Goal: Task Accomplishment & Management: Manage account settings

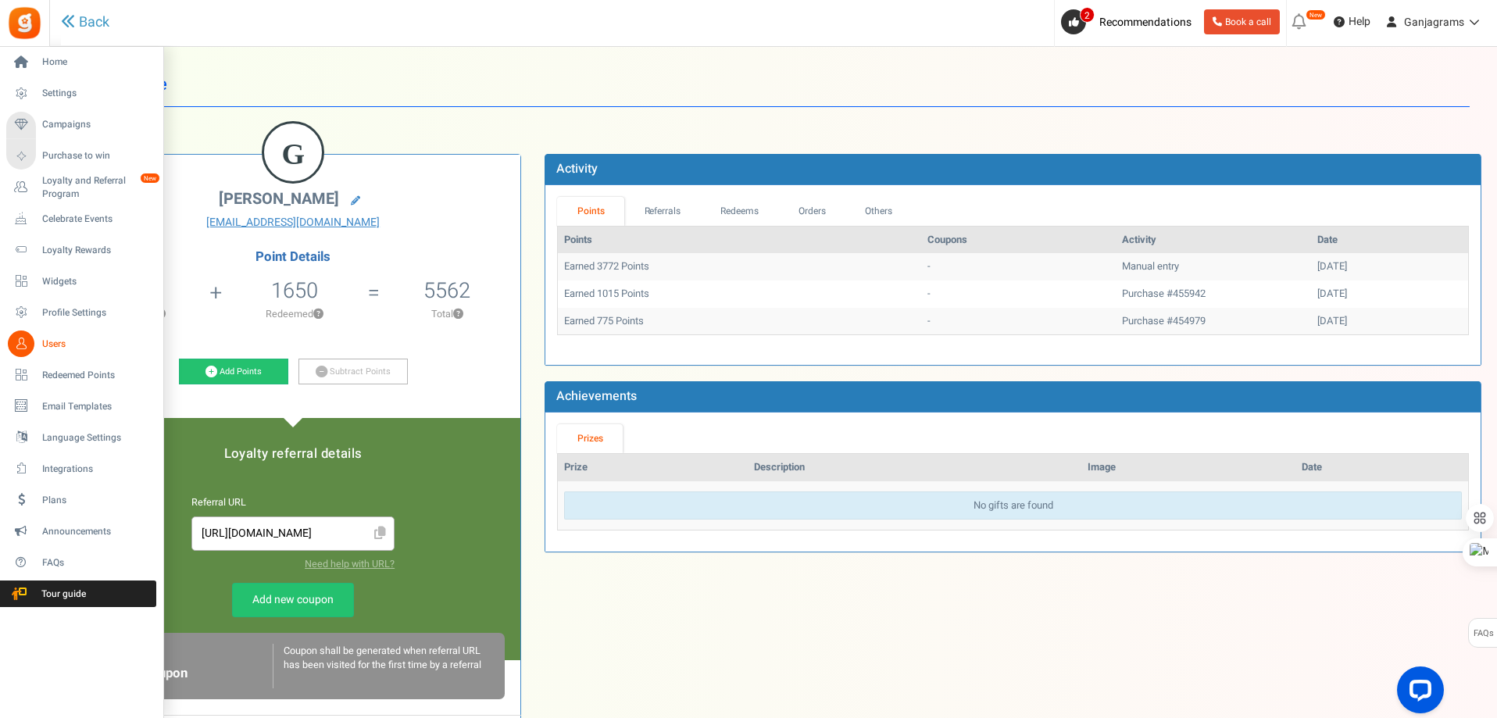
click at [48, 342] on span "Users" at bounding box center [96, 343] width 109 height 13
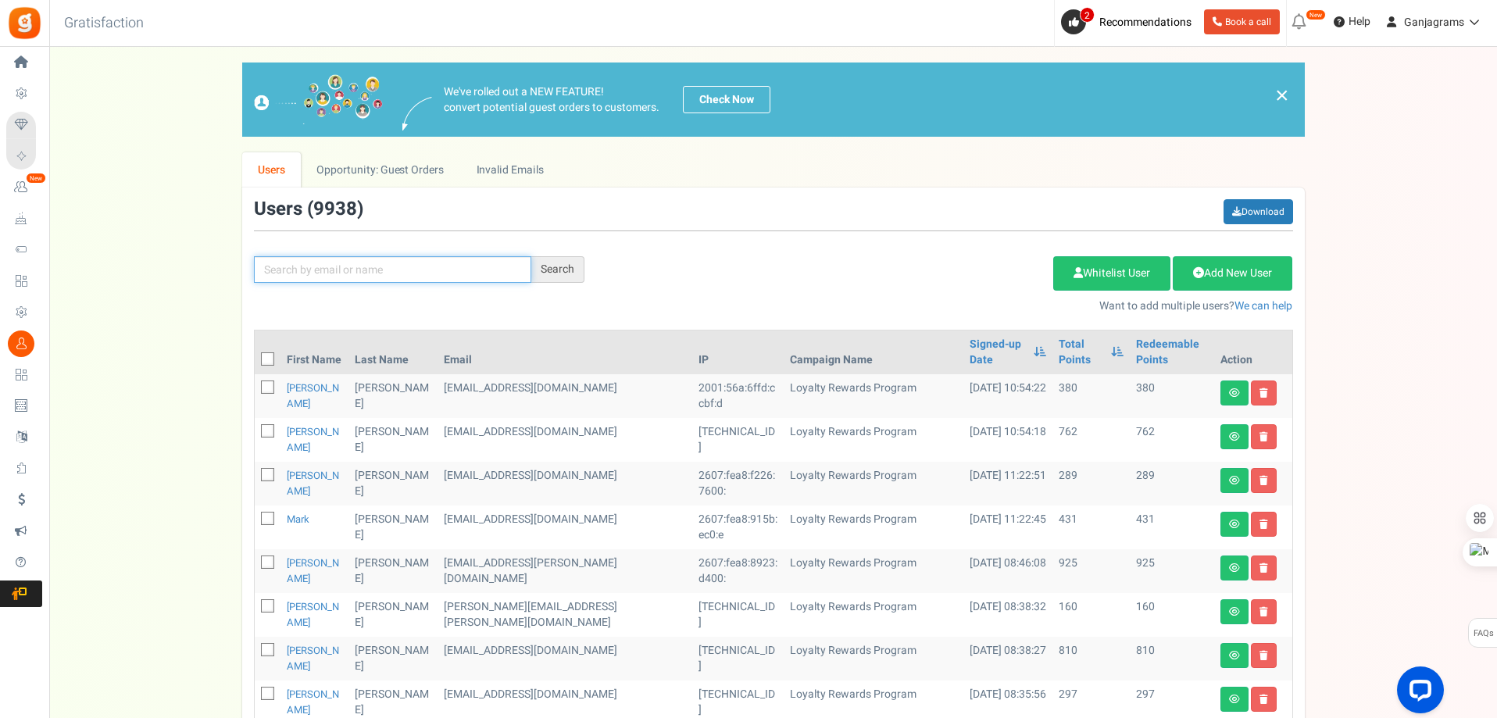
click at [341, 256] on input "text" at bounding box center [392, 269] width 277 height 27
paste input "[EMAIL_ADDRESS][DOMAIN_NAME]"
type input "[EMAIL_ADDRESS][DOMAIN_NAME]"
click at [555, 266] on div "Search" at bounding box center [557, 269] width 53 height 27
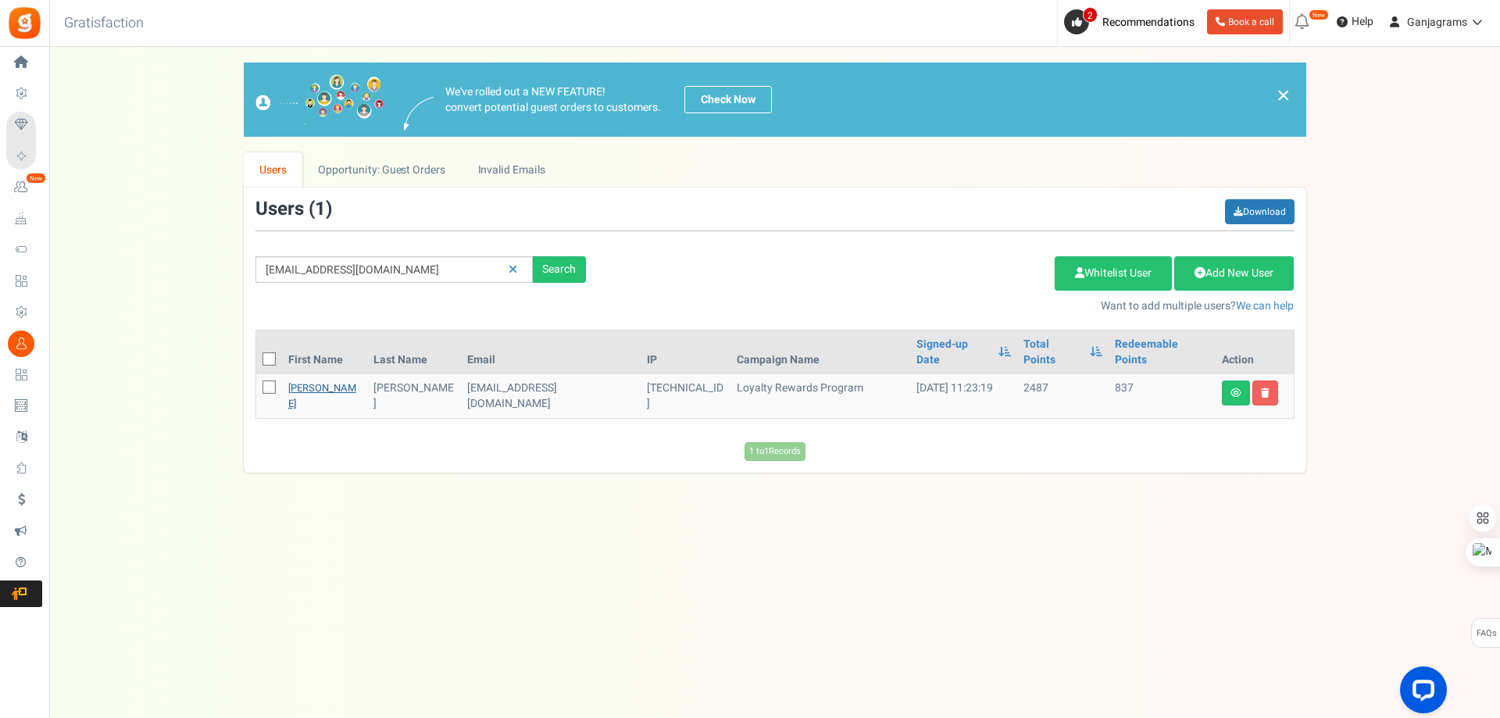
click at [306, 380] on link "[PERSON_NAME]" at bounding box center [322, 395] width 68 height 30
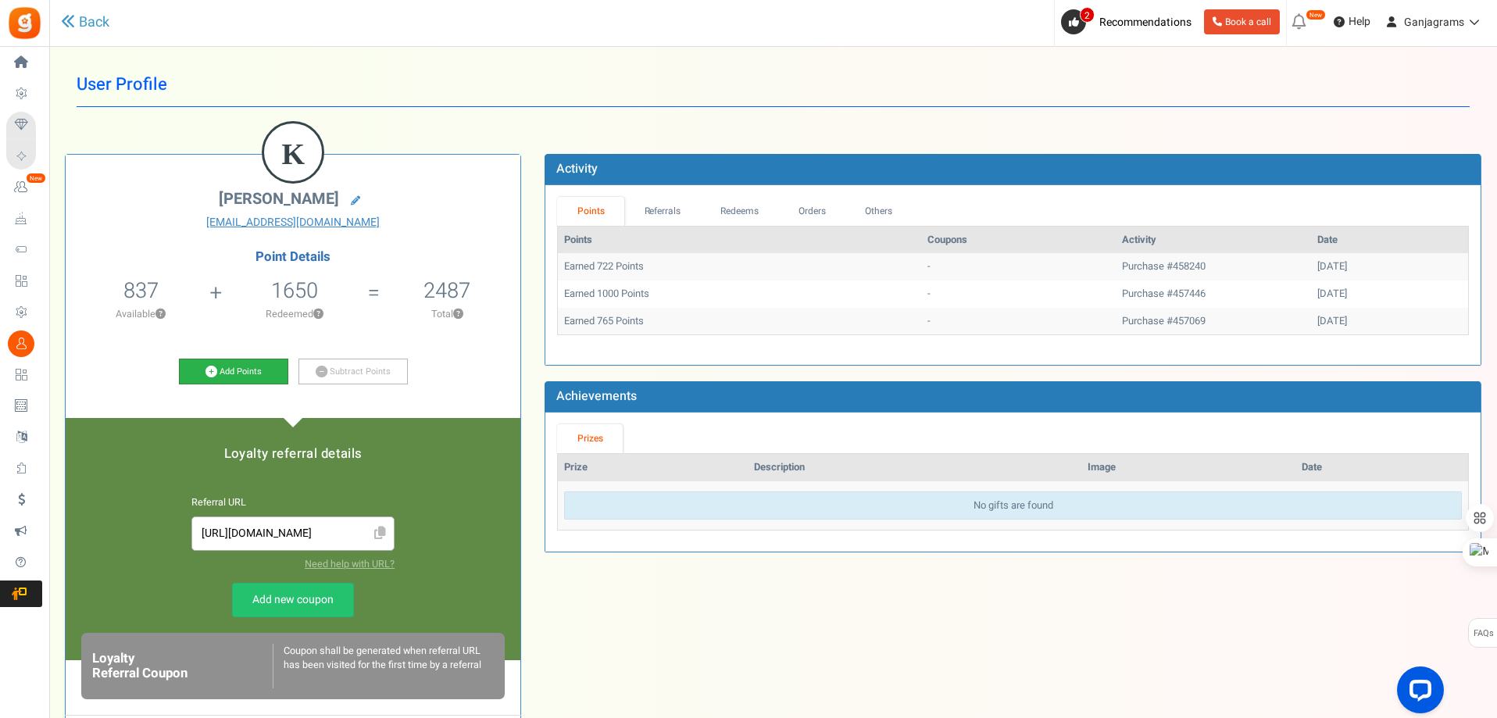
click at [230, 369] on link "Add Points" at bounding box center [233, 372] width 109 height 27
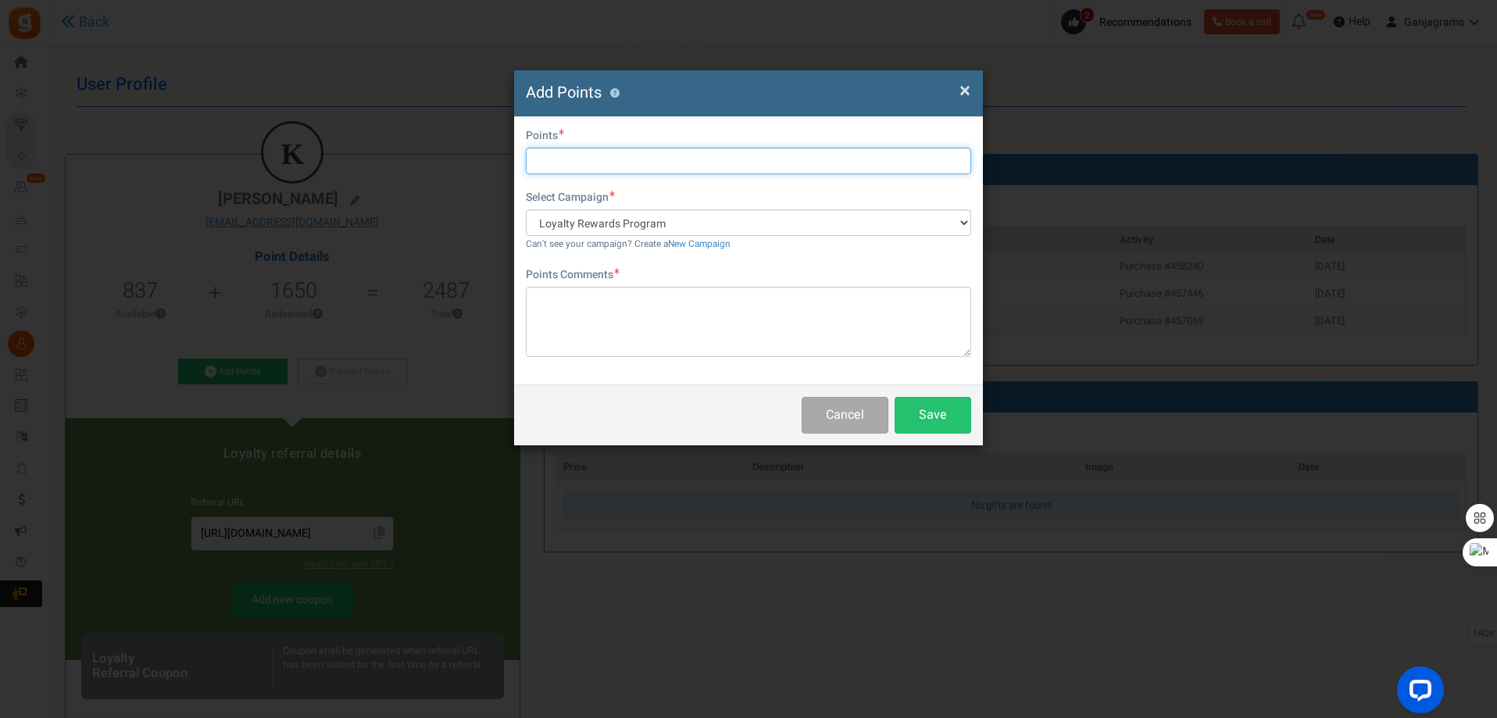
click at [576, 164] on input "text" at bounding box center [748, 161] width 445 height 27
click at [587, 164] on input "text" at bounding box center [748, 161] width 445 height 27
type input "15000"
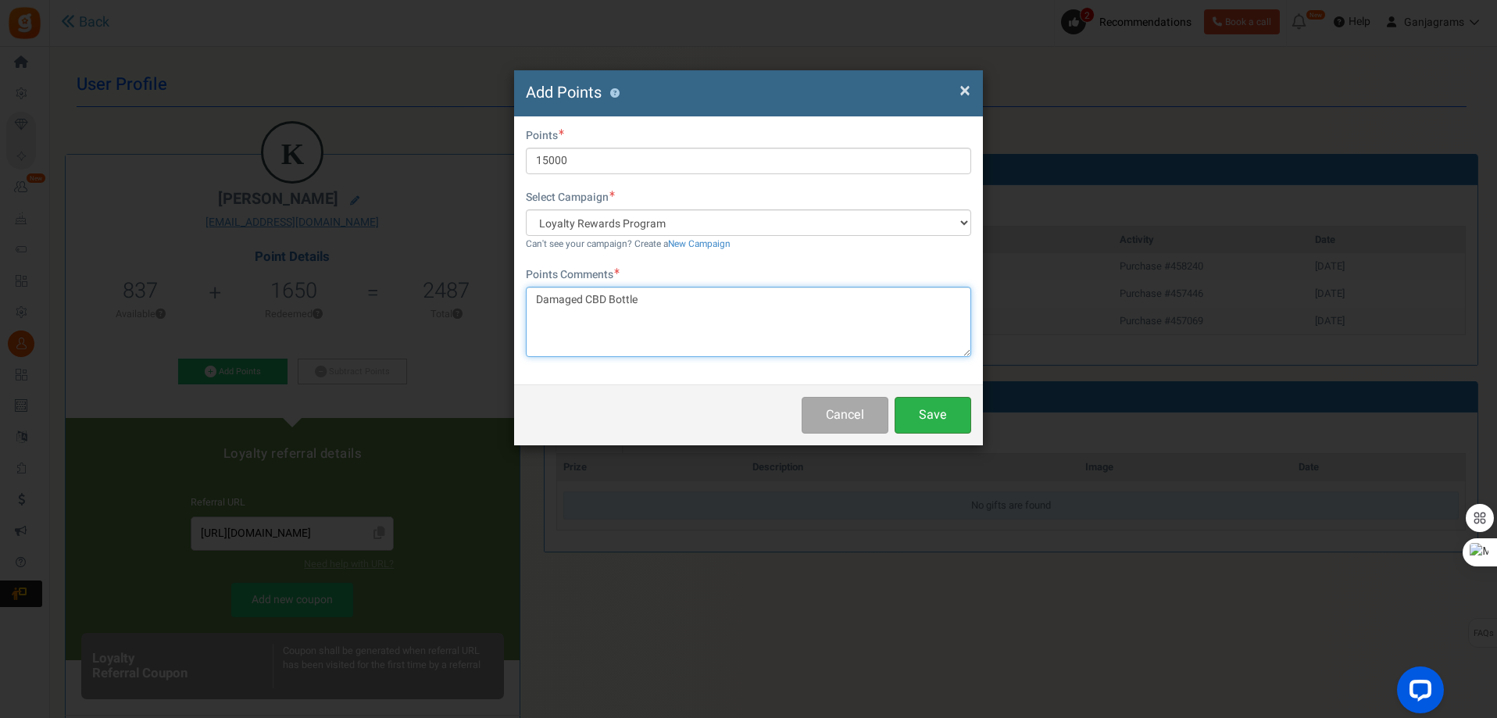
type textarea "Damaged CBD Bottle"
click at [921, 405] on button "Save" at bounding box center [932, 415] width 77 height 37
